Goal: Task Accomplishment & Management: Complete application form

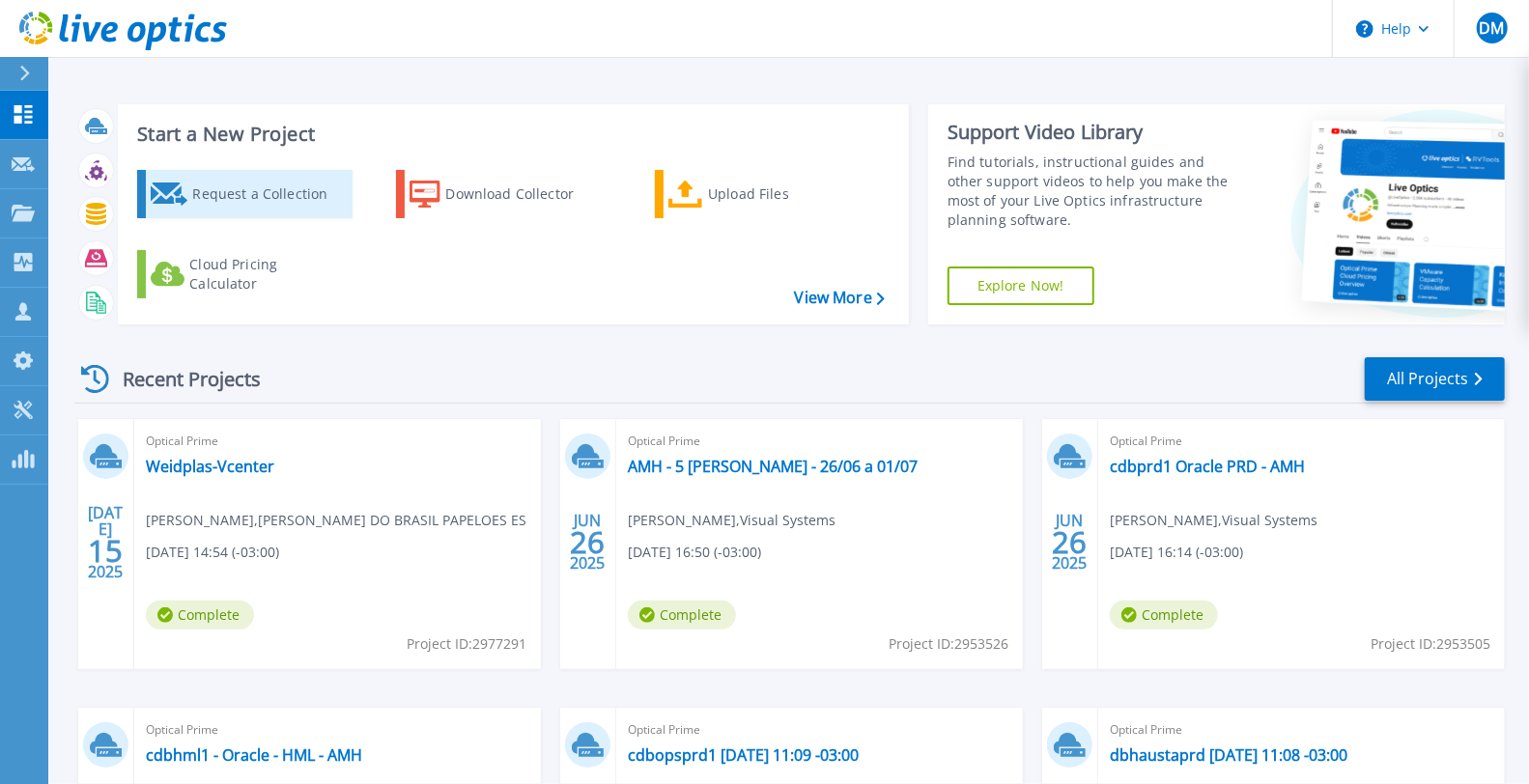
click at [314, 205] on div "Request a Collection" at bounding box center [269, 194] width 155 height 38
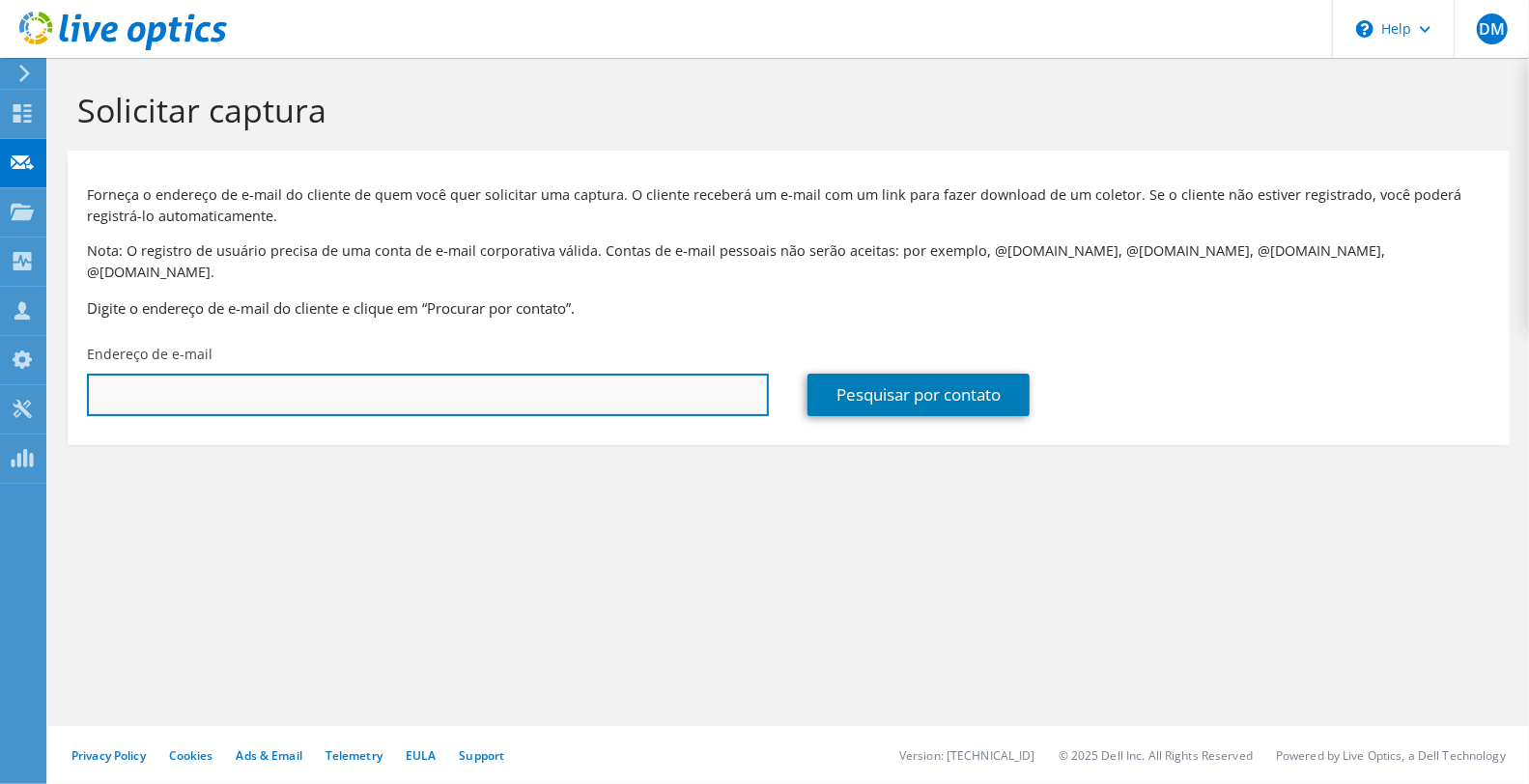
click at [419, 374] on input "text" at bounding box center [428, 394] width 682 height 42
paste input "[EMAIL_ADDRESS][DOMAIN_NAME]"
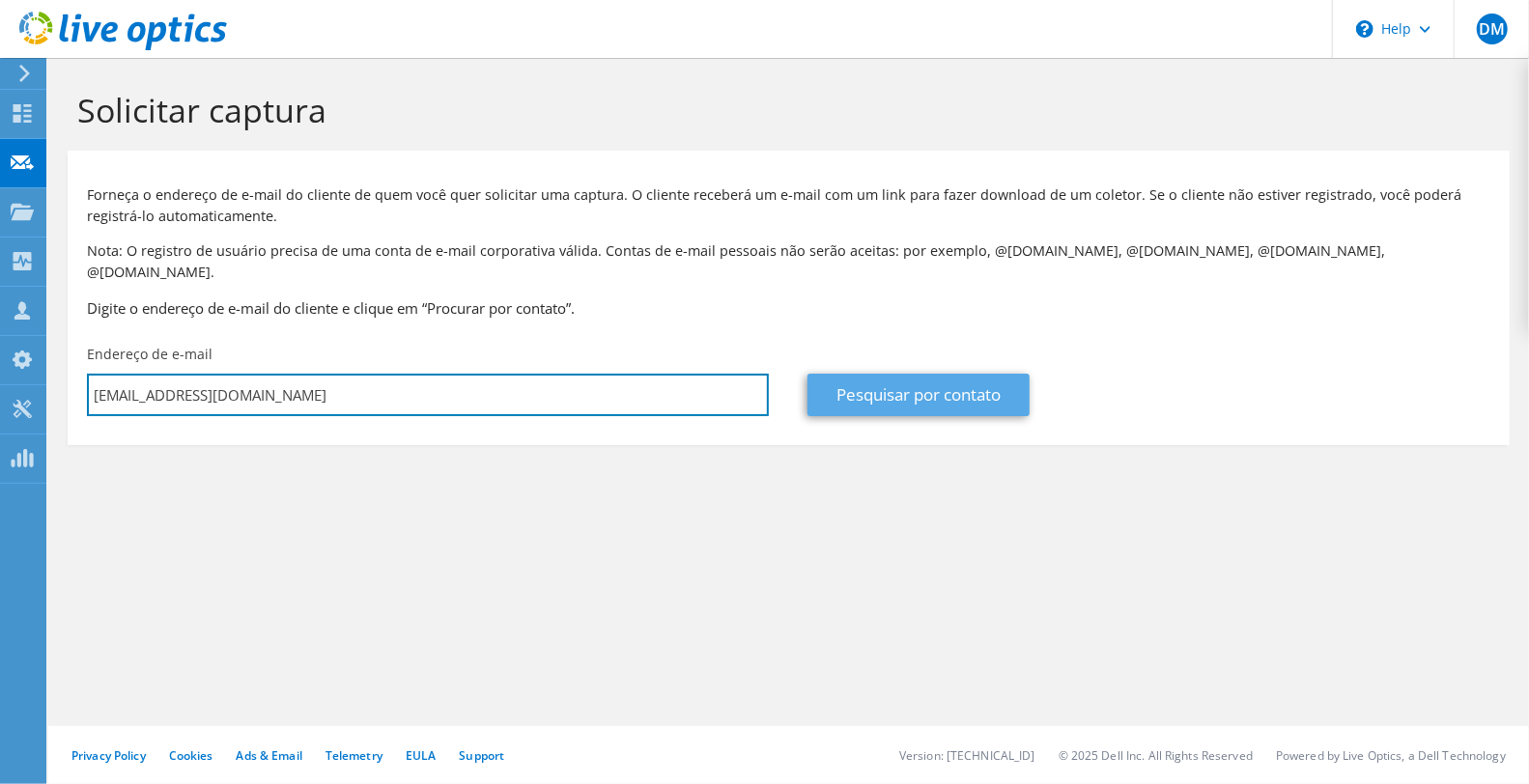
type input "[EMAIL_ADDRESS][DOMAIN_NAME]"
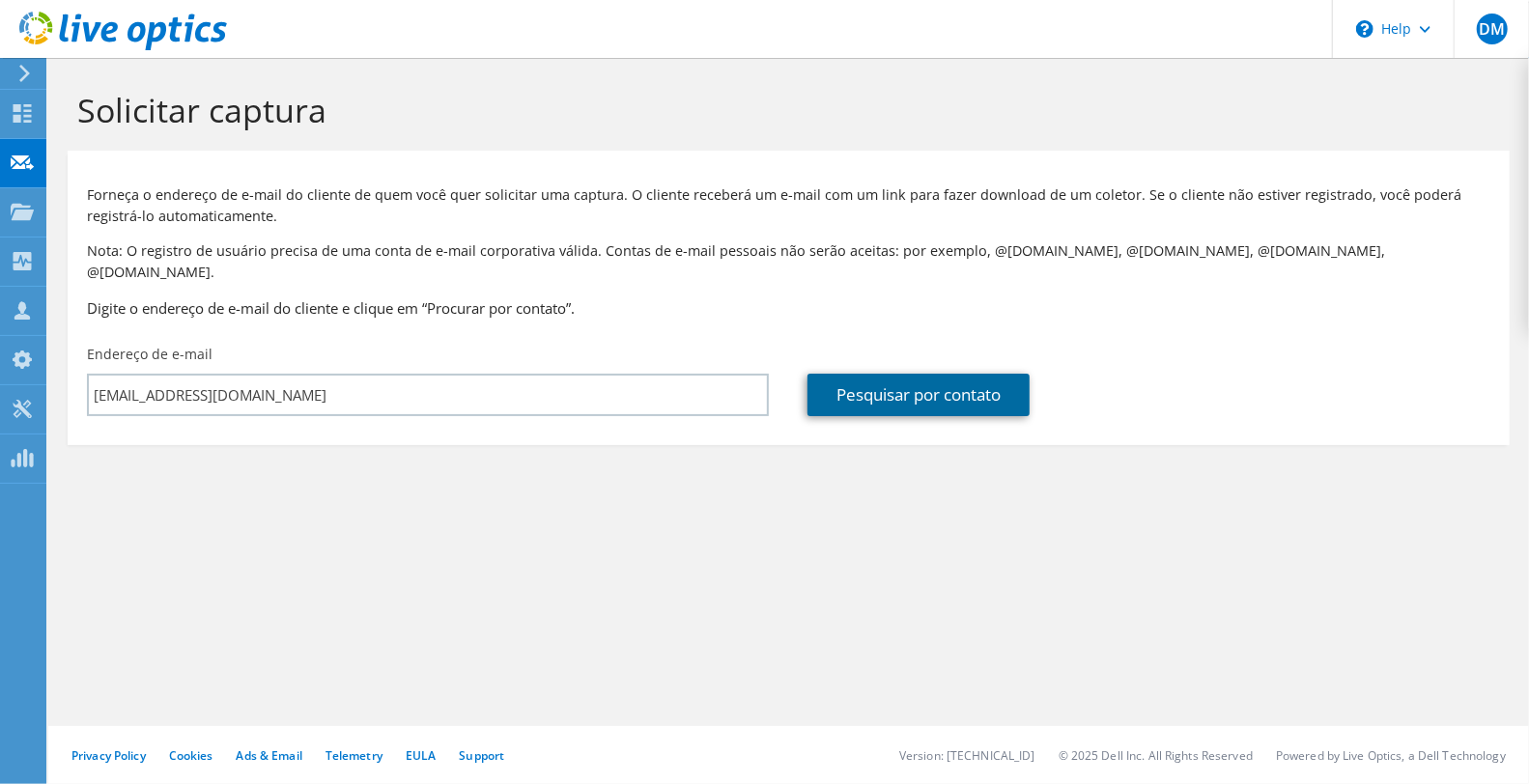
click at [872, 378] on link "Pesquisar por contato" at bounding box center [918, 394] width 222 height 42
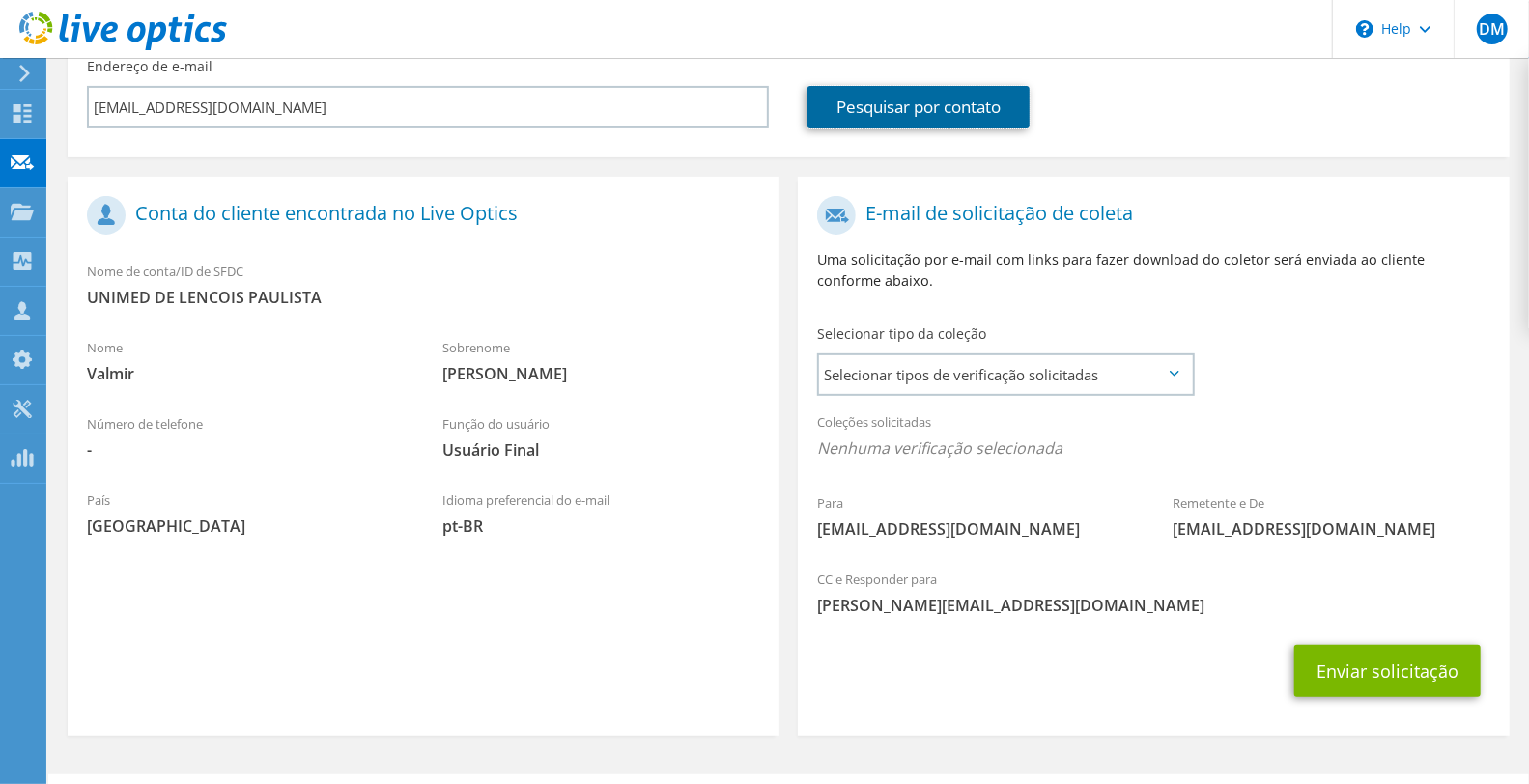
scroll to position [317, 0]
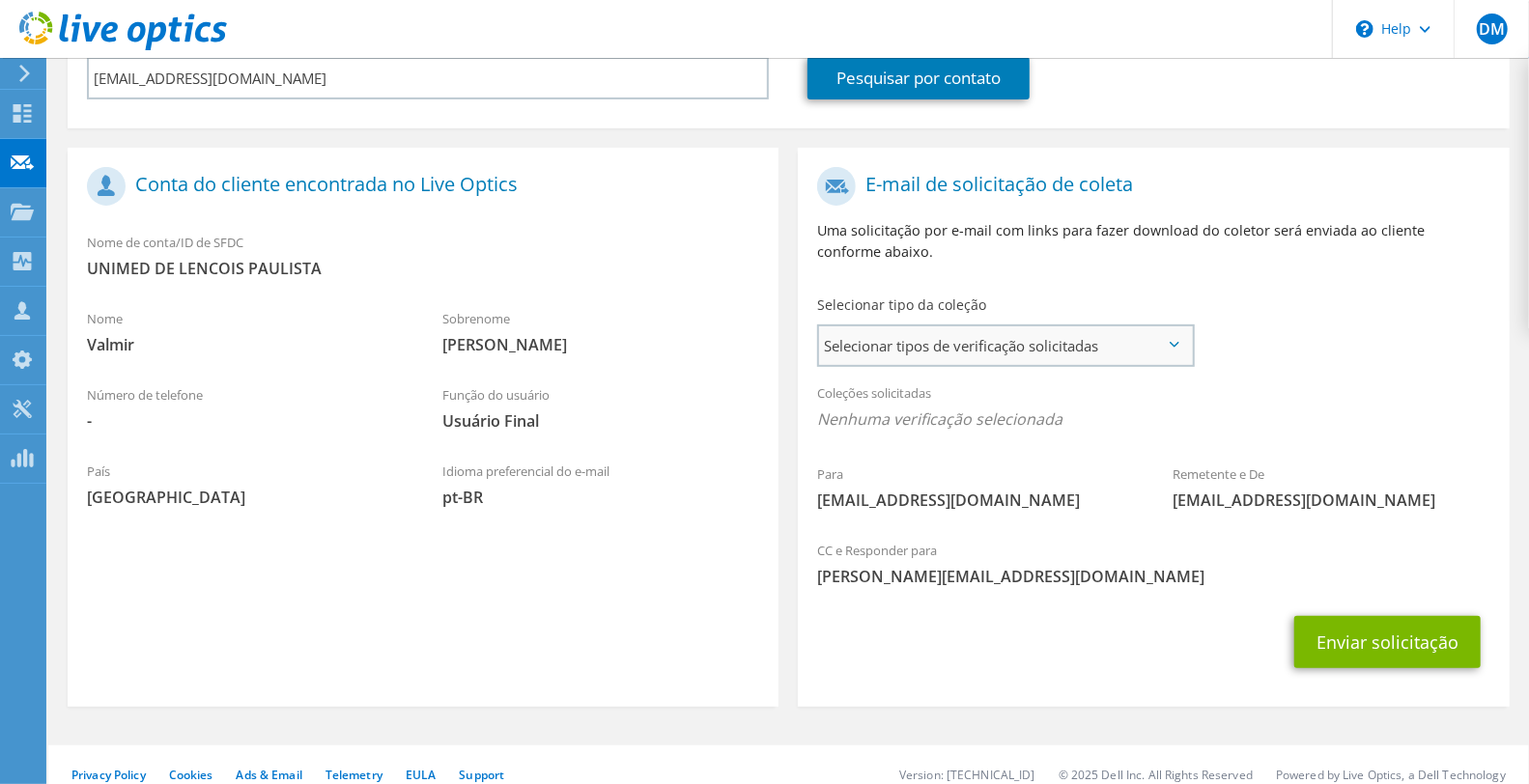
click at [993, 328] on span "Selecionar tipos de verificação solicitadas" at bounding box center [1005, 345] width 373 height 38
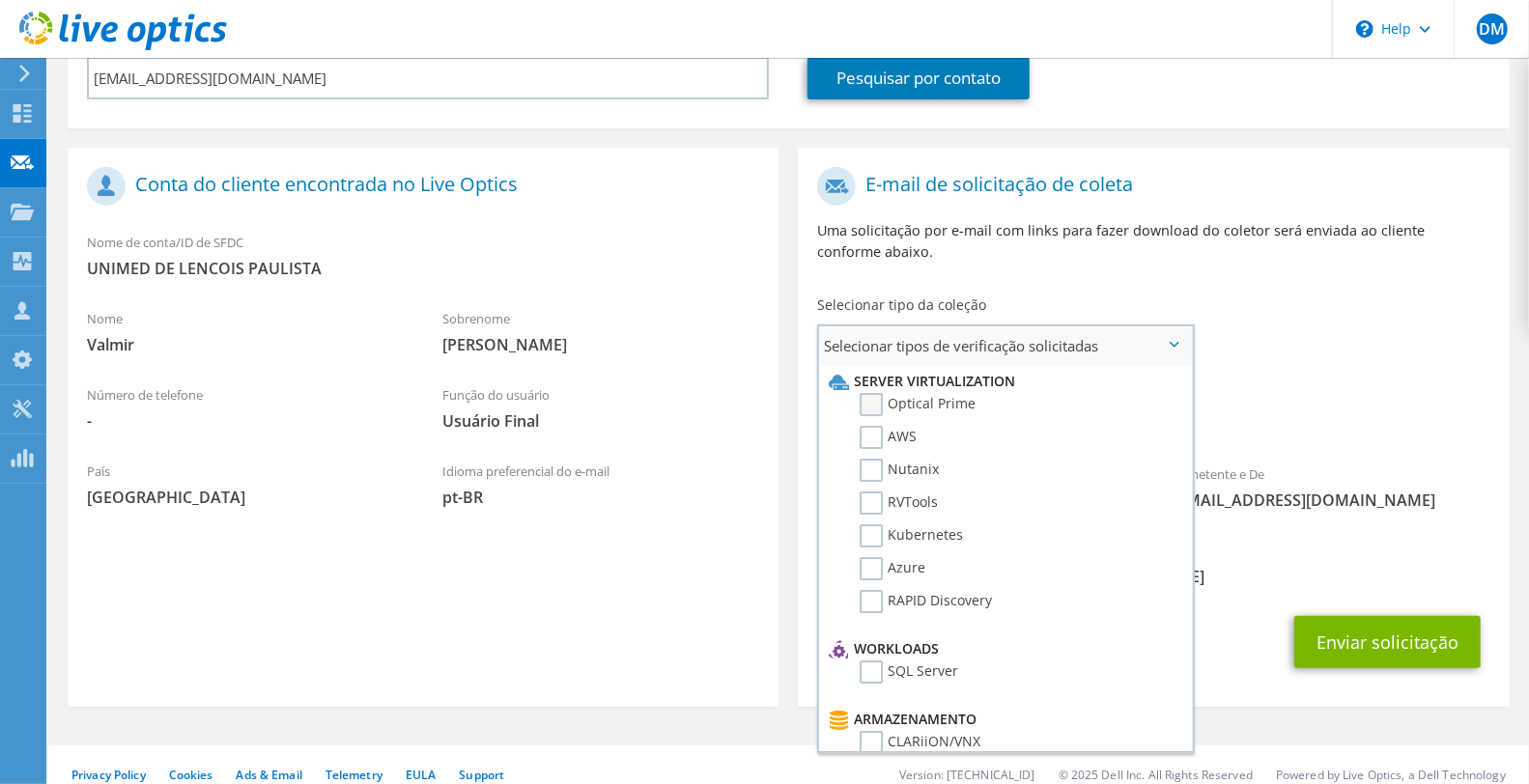
click at [904, 393] on label "Optical Prime" at bounding box center [917, 405] width 116 height 23
click at [0, 0] on input "Optical Prime" at bounding box center [0, 0] width 0 height 0
click at [1349, 373] on div "Coleções solicitadas Nenhuma verificação selecionada Optical Prime" at bounding box center [1153, 411] width 711 height 77
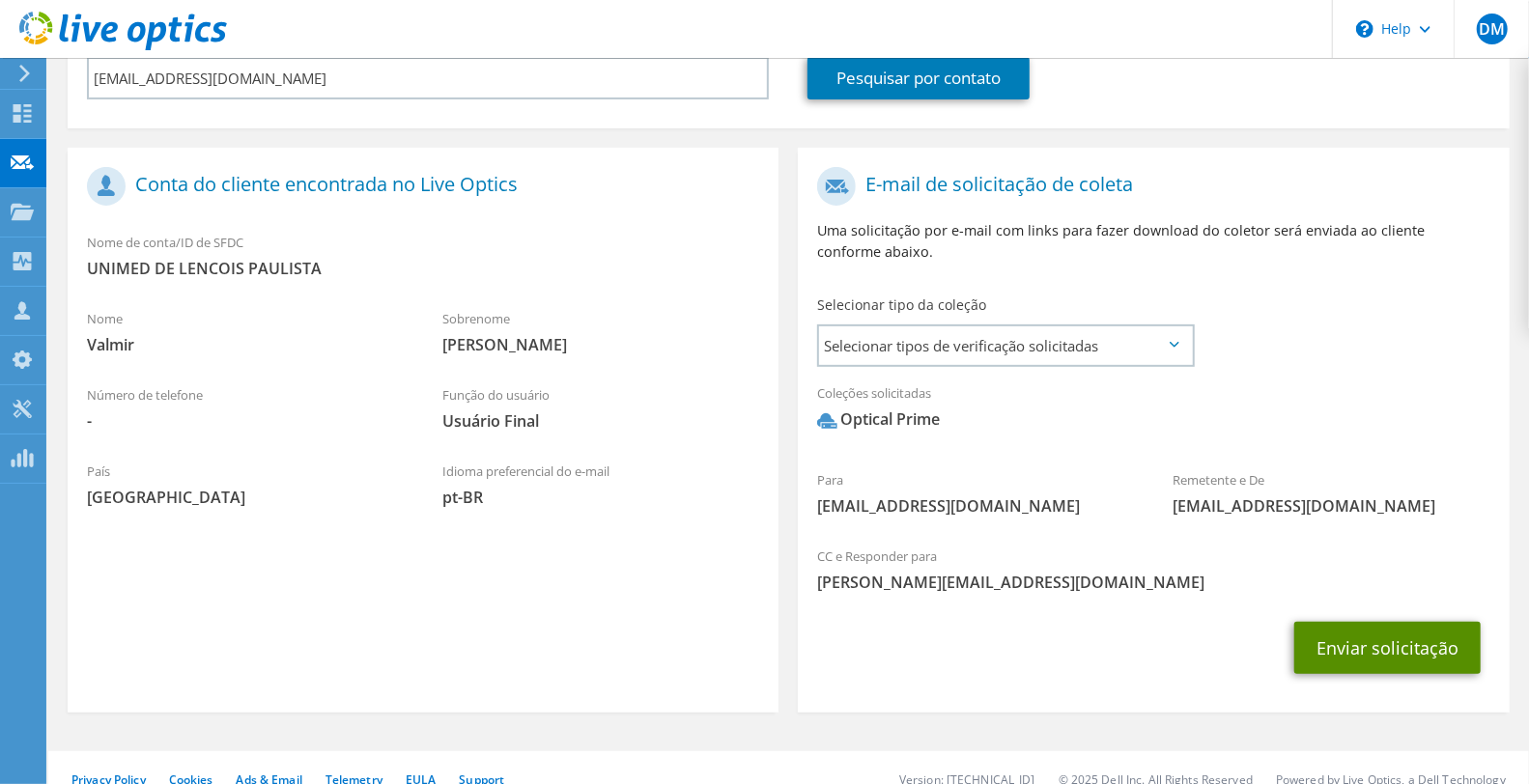
click at [1388, 623] on button "Enviar solicitação" at bounding box center [1387, 647] width 186 height 52
